Goal: Transaction & Acquisition: Purchase product/service

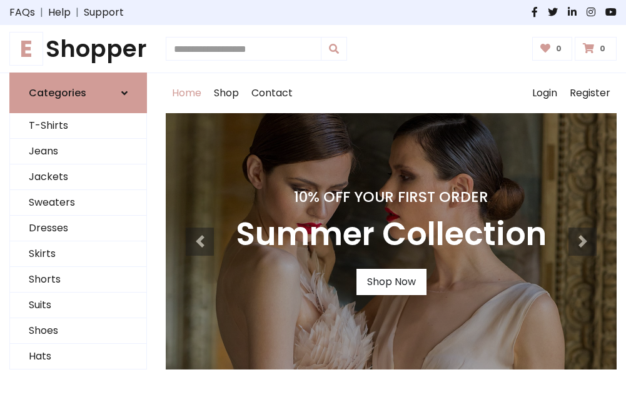
click at [313, 201] on h4 "10% Off Your First Order" at bounding box center [391, 197] width 311 height 18
click at [391, 282] on link "Shop Now" at bounding box center [392, 282] width 70 height 26
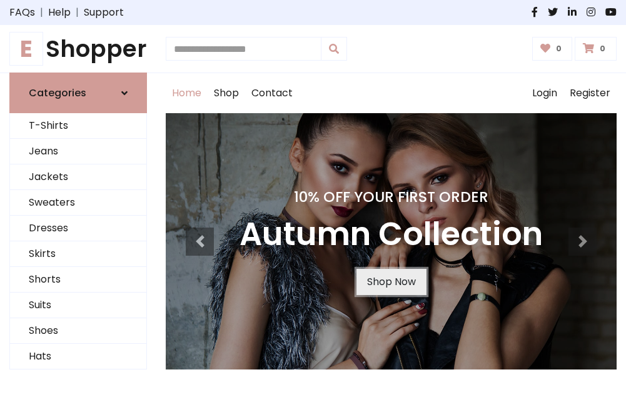
click at [391, 282] on link "Shop Now" at bounding box center [392, 282] width 70 height 26
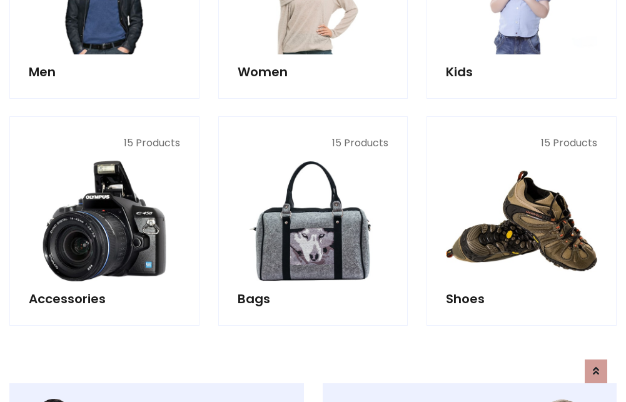
scroll to position [1248, 0]
